Goal: Information Seeking & Learning: Learn about a topic

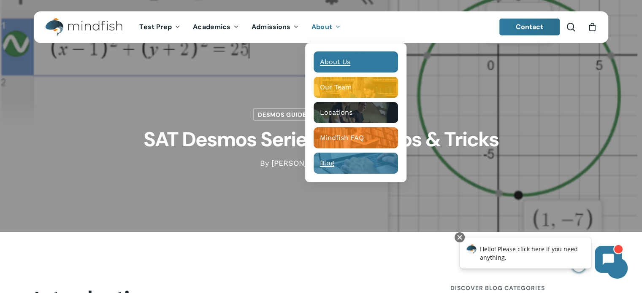
click at [332, 67] on div "Main Menu" at bounding box center [355, 61] width 84 height 21
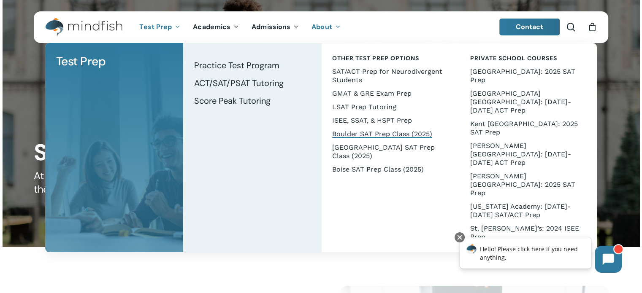
click at [359, 135] on span "Boulder SAT Prep Class (2025)" at bounding box center [382, 134] width 100 height 8
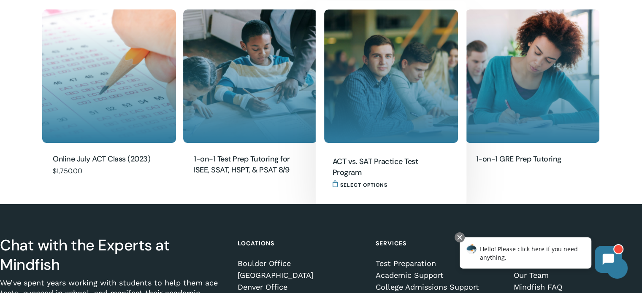
scroll to position [736, 0]
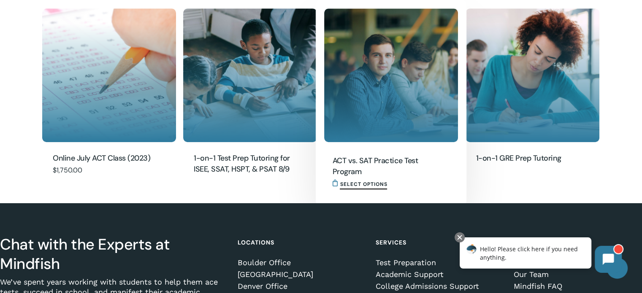
click at [357, 182] on span "Select options" at bounding box center [363, 184] width 47 height 10
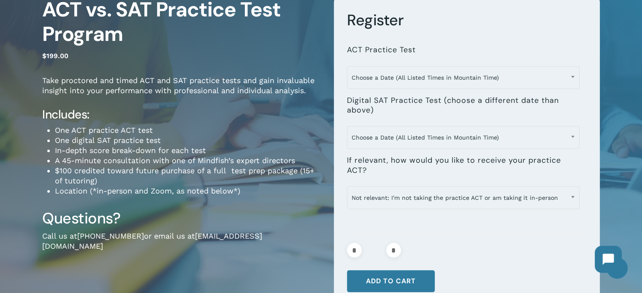
scroll to position [88, 0]
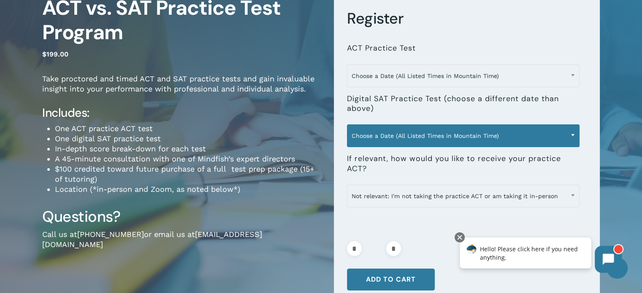
click at [376, 140] on span "Choose a Date (All Listed Times in Mountain Time)" at bounding box center [463, 136] width 232 height 18
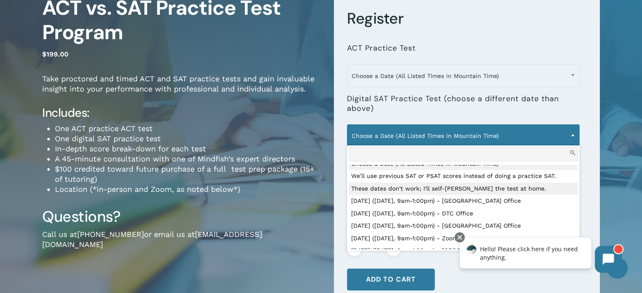
scroll to position [0, 0]
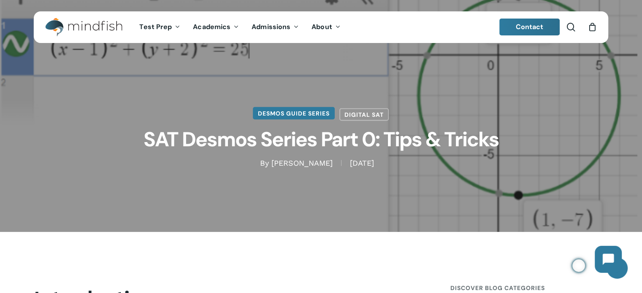
click at [299, 115] on link "Desmos Guide Series" at bounding box center [294, 113] width 82 height 13
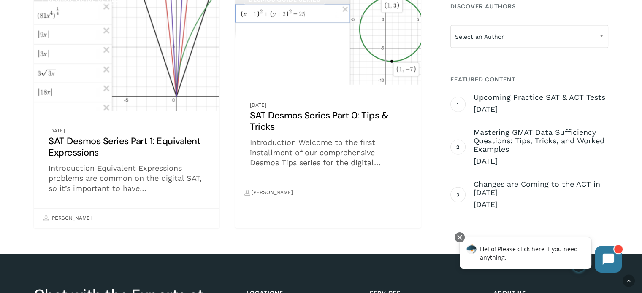
scroll to position [744, 0]
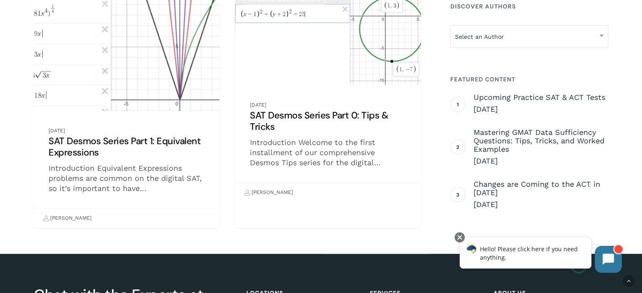
click at [169, 141] on link "SAT Desmos Series Part 1: Equivalent Expressions" at bounding box center [127, 107] width 186 height 242
click at [81, 140] on link "SAT Desmos Series Part 1: Equivalent Expressions" at bounding box center [127, 107] width 186 height 242
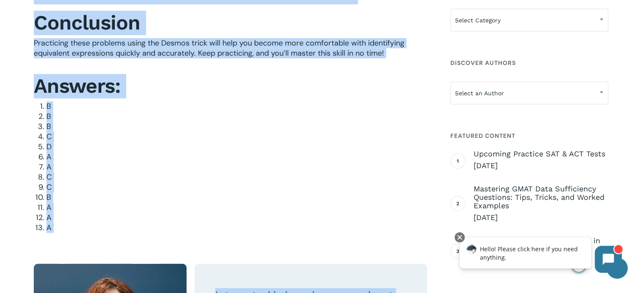
scroll to position [4651, 0]
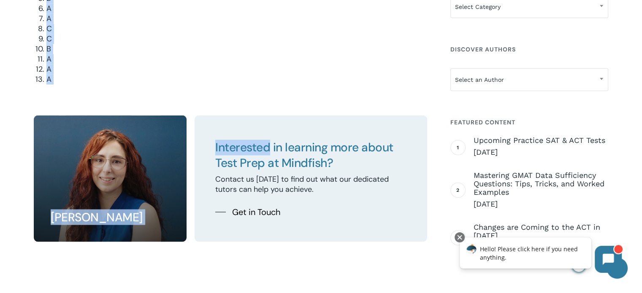
drag, startPoint x: 181, startPoint y: 177, endPoint x: 270, endPoint y: 94, distance: 121.8
copy div "Here are some practice problems for you to try out! Conclusion Practicing these…"
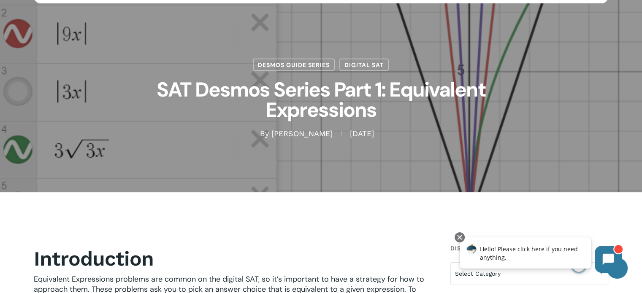
scroll to position [0, 0]
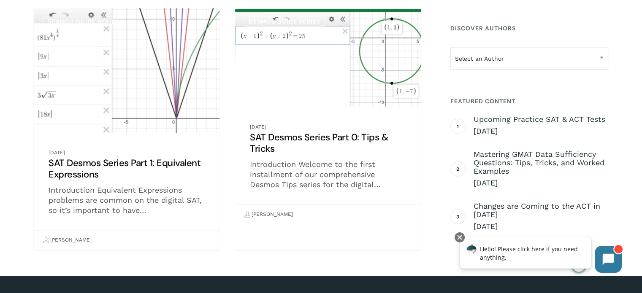
scroll to position [723, 0]
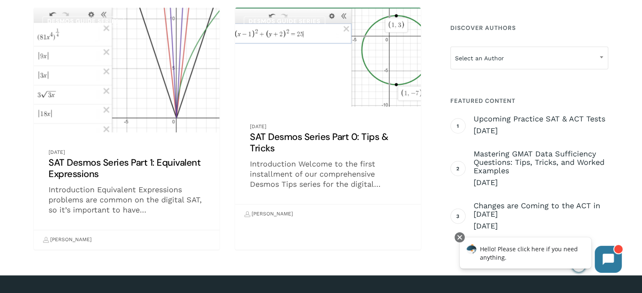
click at [294, 139] on link "SAT Desmos Series Part 0: Tips & Tricks" at bounding box center [328, 116] width 186 height 216
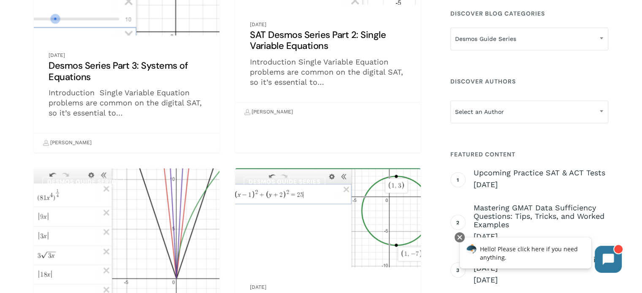
scroll to position [562, 0]
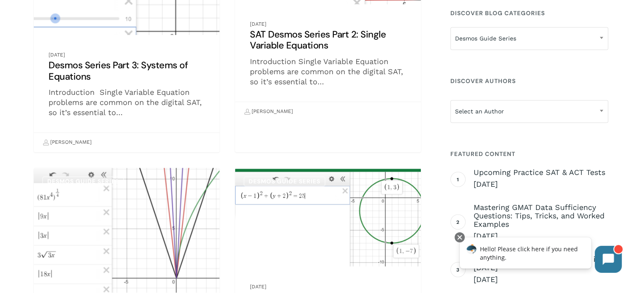
click at [302, 40] on link "SAT Desmos Series Part 2: Single Variable Equations" at bounding box center [328, 15] width 186 height 211
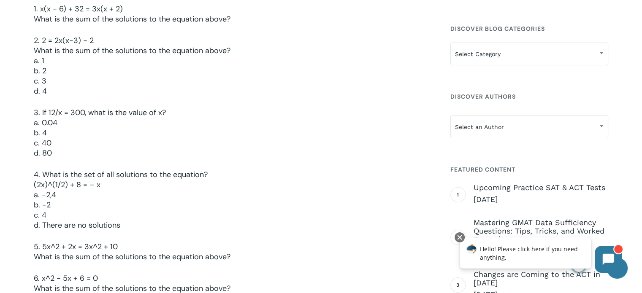
scroll to position [1615, 0]
